Goal: Task Accomplishment & Management: Use online tool/utility

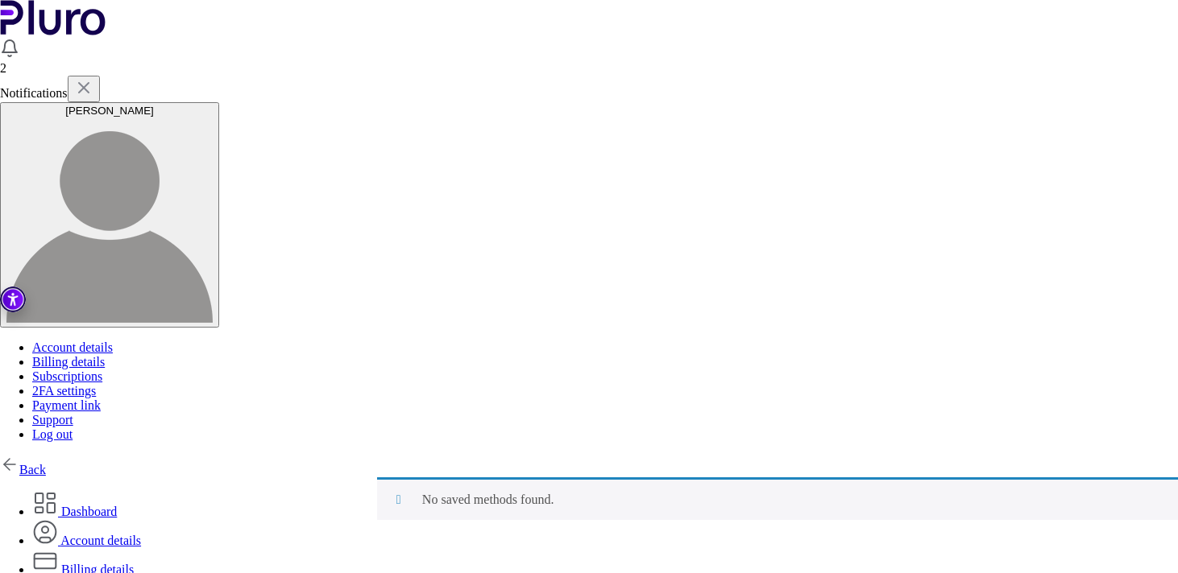
click at [19, 455] on img at bounding box center [9, 464] width 19 height 19
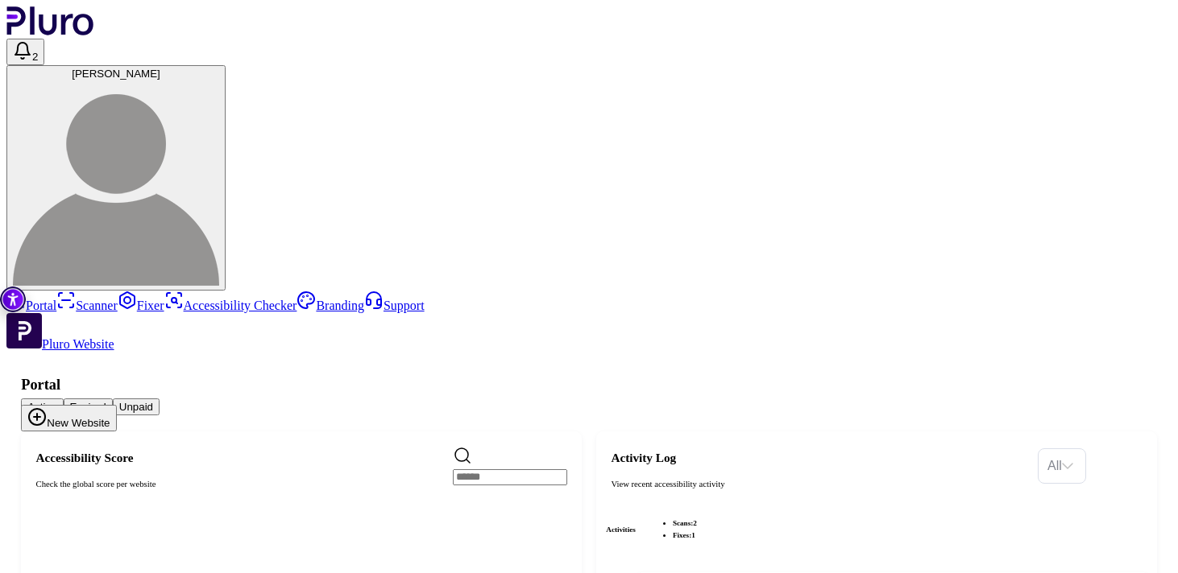
click at [67, 299] on link "Scanner" at bounding box center [86, 306] width 61 height 14
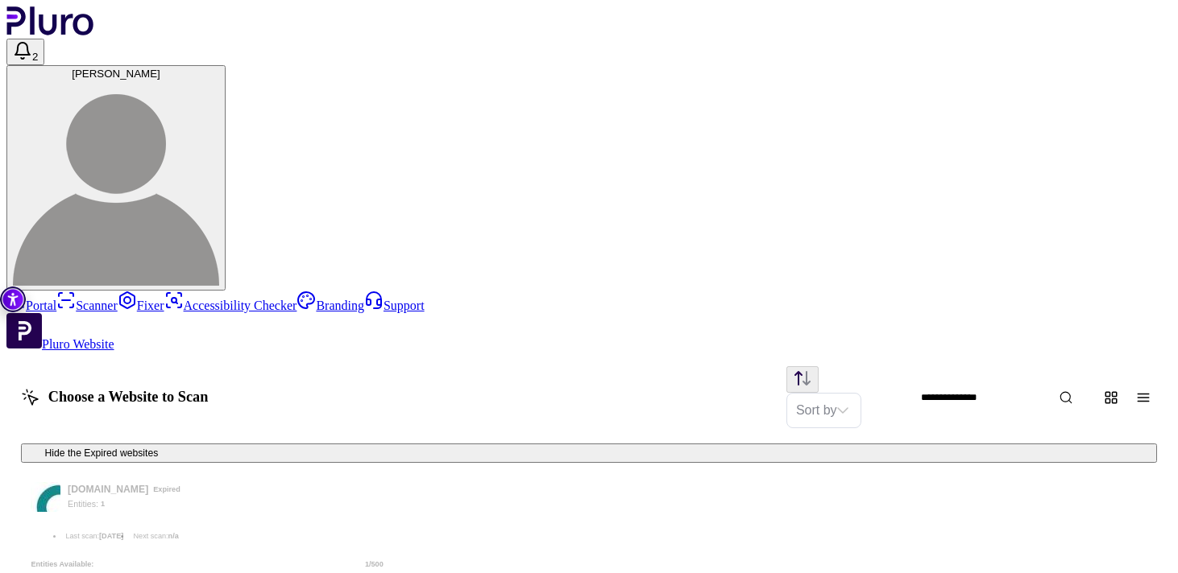
click at [118, 299] on link "Fixer" at bounding box center [141, 306] width 47 height 14
